Goal: Information Seeking & Learning: Find specific fact

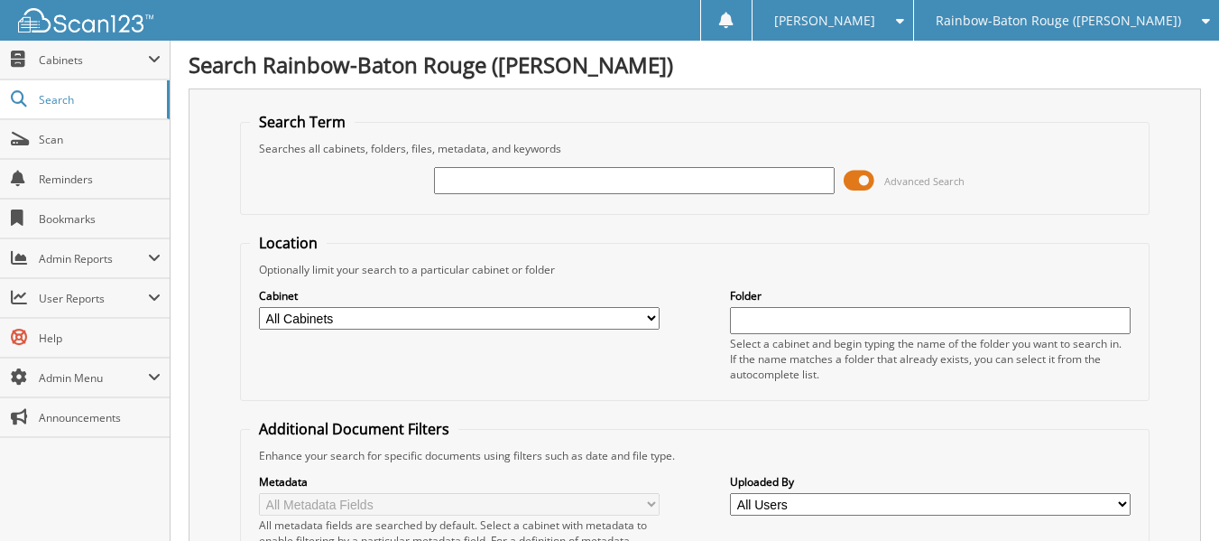
click at [585, 182] on input "text" at bounding box center [634, 180] width 401 height 27
type input "c"
type input "custom security"
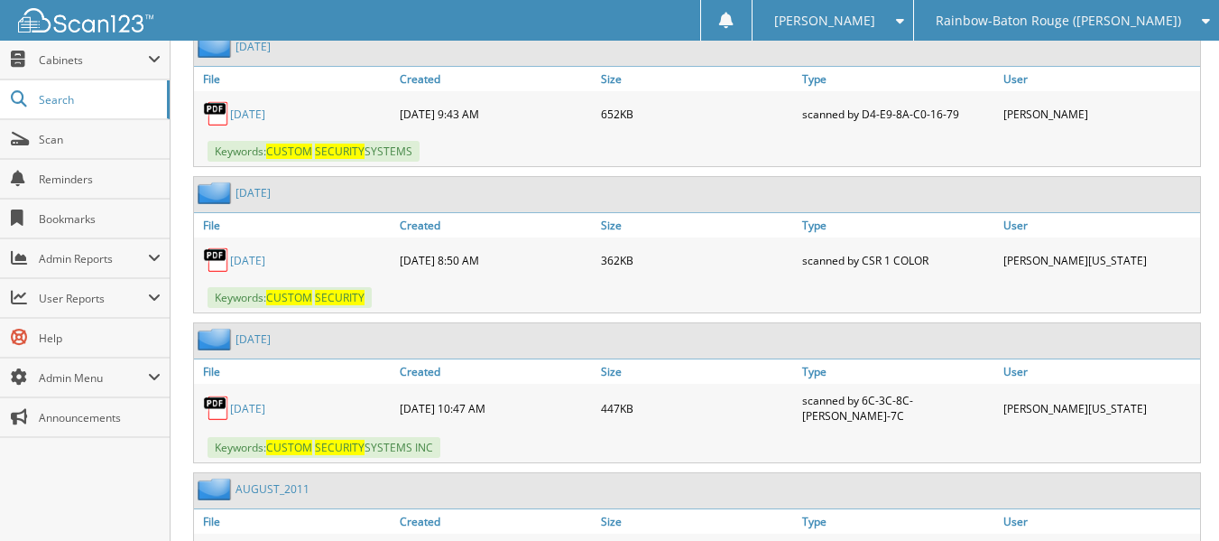
scroll to position [4152, 0]
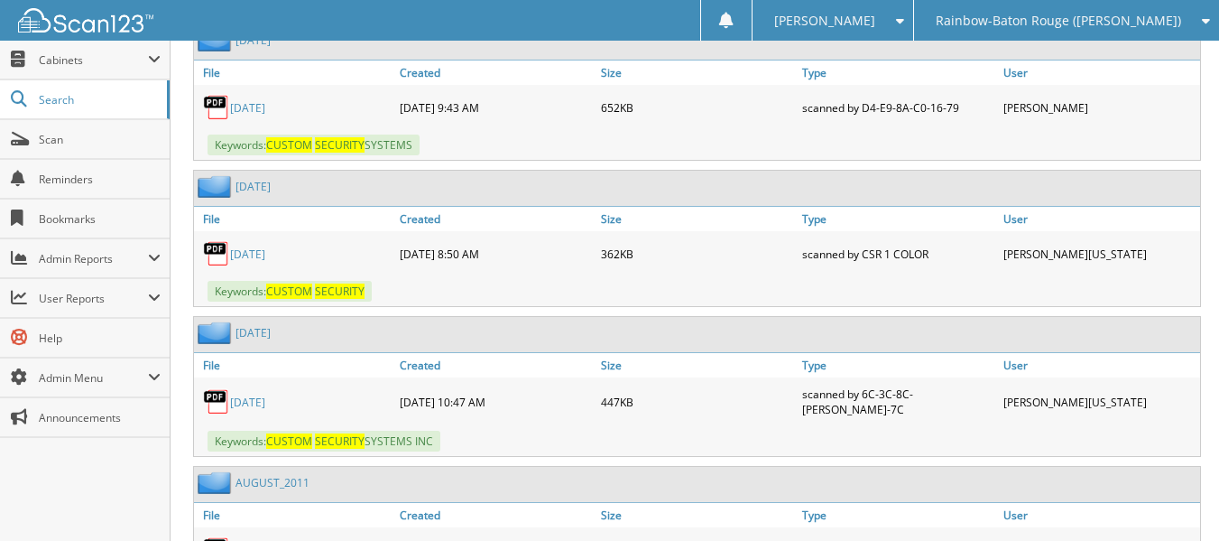
click at [265, 108] on link "[DATE]" at bounding box center [247, 107] width 35 height 15
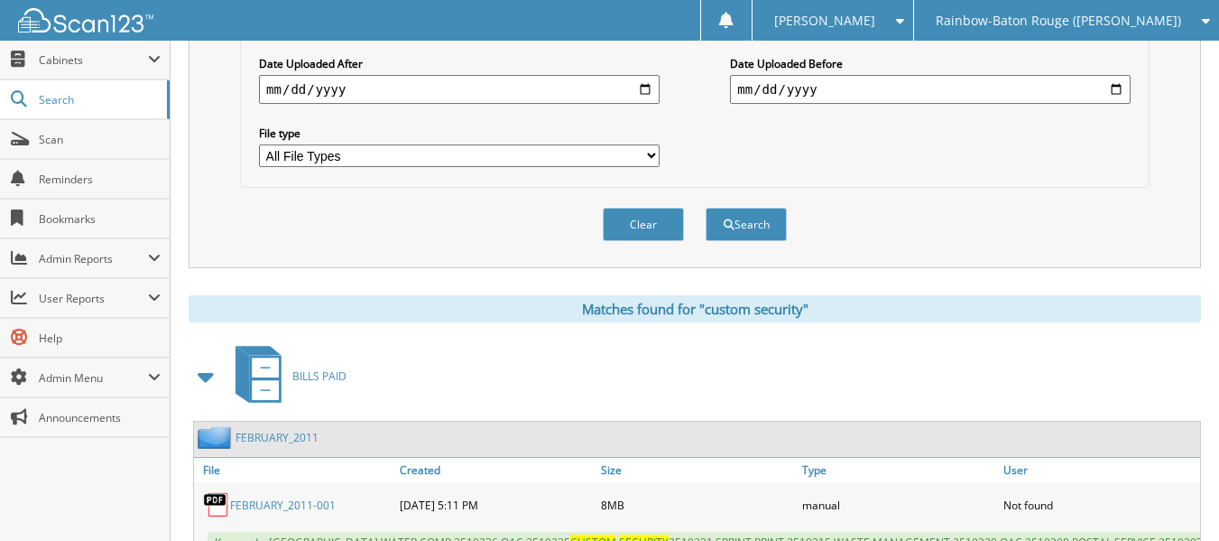
scroll to position [0, 0]
